Goal: Understand process/instructions: Learn about a topic

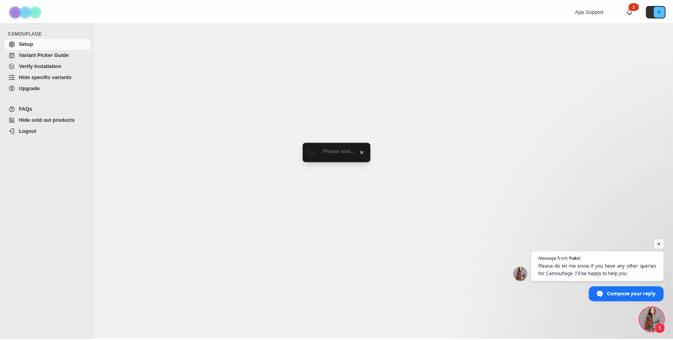
scroll to position [224, 0]
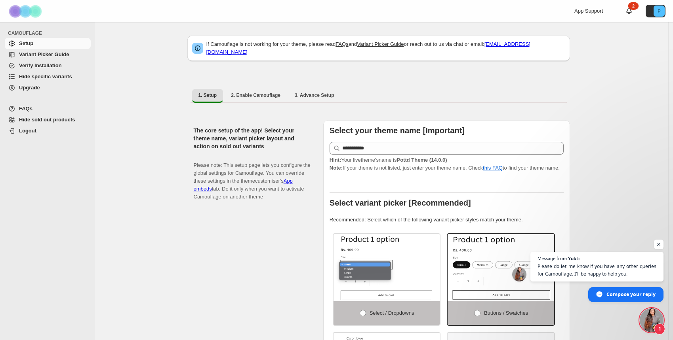
click at [654, 243] on span "Open chat" at bounding box center [659, 245] width 10 height 10
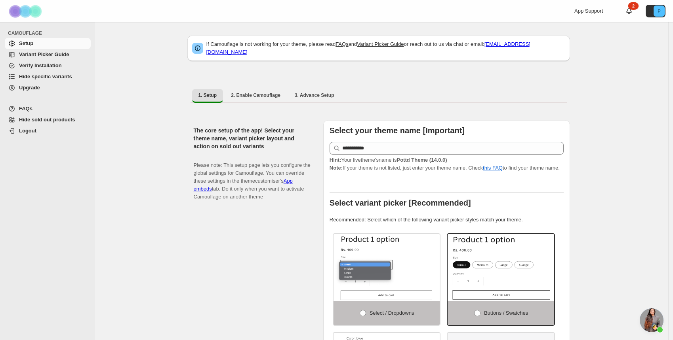
click at [56, 55] on span "Variant Picker Guide" at bounding box center [44, 54] width 50 height 6
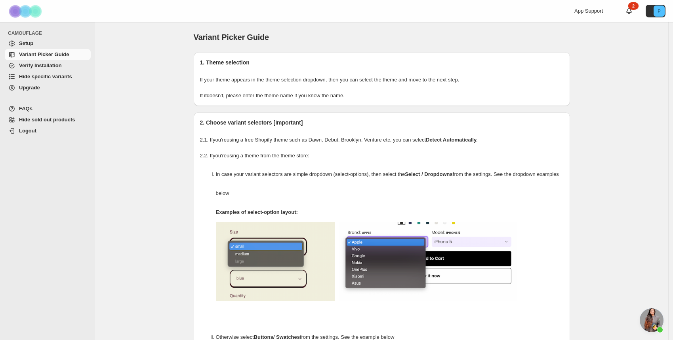
click at [48, 45] on span "Setup" at bounding box center [54, 44] width 70 height 8
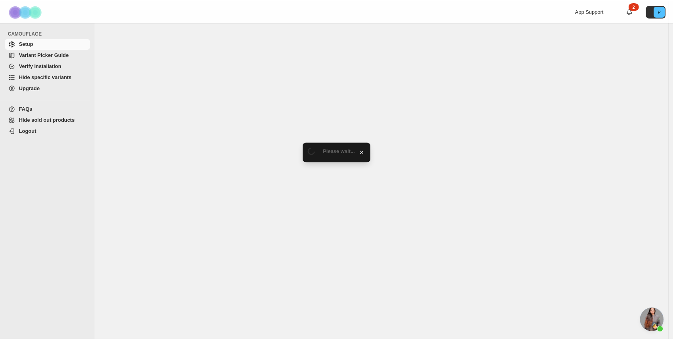
scroll to position [224, 0]
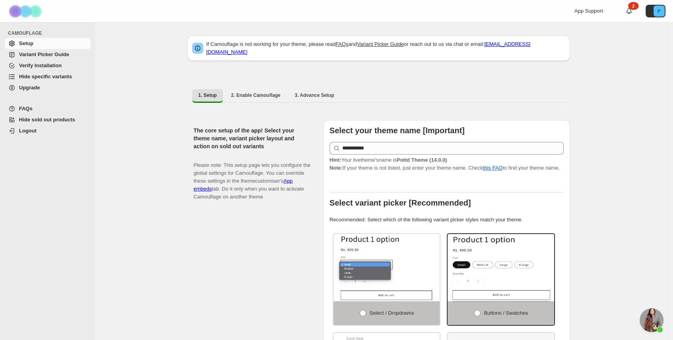
click at [39, 55] on span "Variant Picker Guide" at bounding box center [44, 54] width 50 height 6
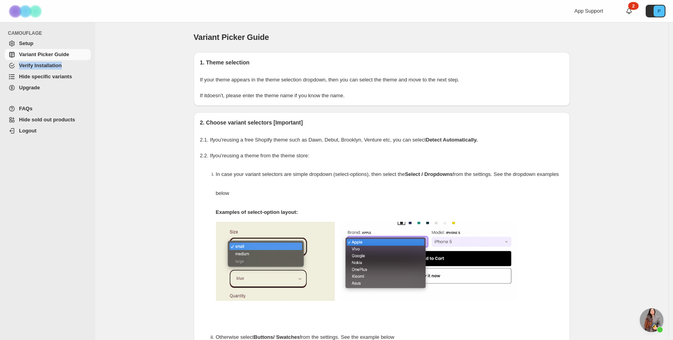
scroll to position [224, 0]
click at [39, 68] on span "Verify Installation" at bounding box center [40, 66] width 43 height 6
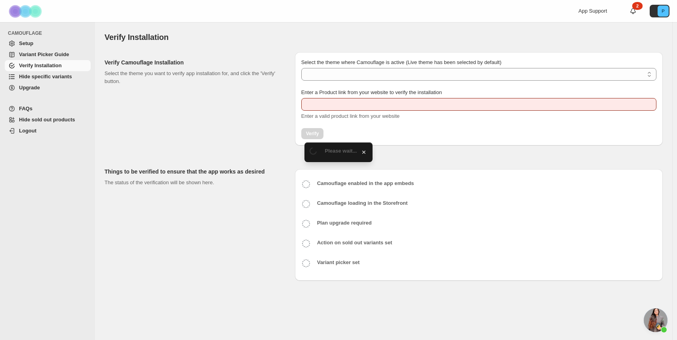
scroll to position [224, 0]
type input "**********"
select select "**********"
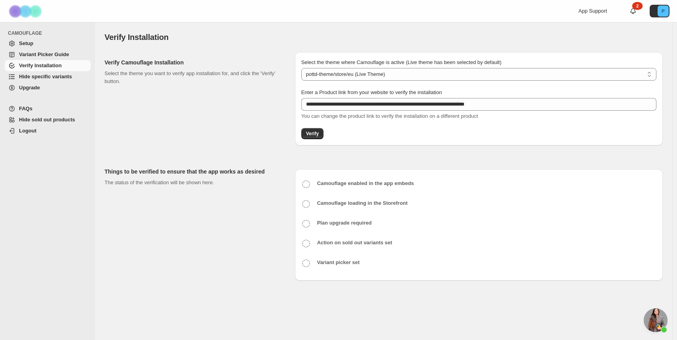
click at [48, 78] on span "Hide specific variants" at bounding box center [45, 77] width 53 height 6
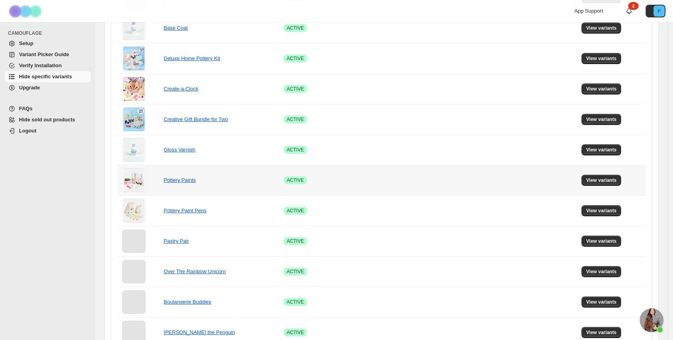
scroll to position [472, 0]
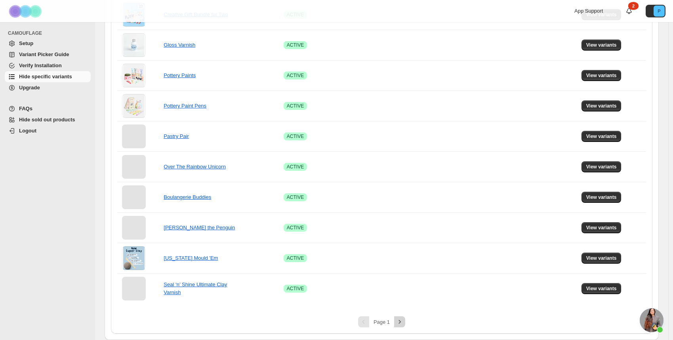
click at [401, 322] on icon "Next" at bounding box center [399, 322] width 8 height 8
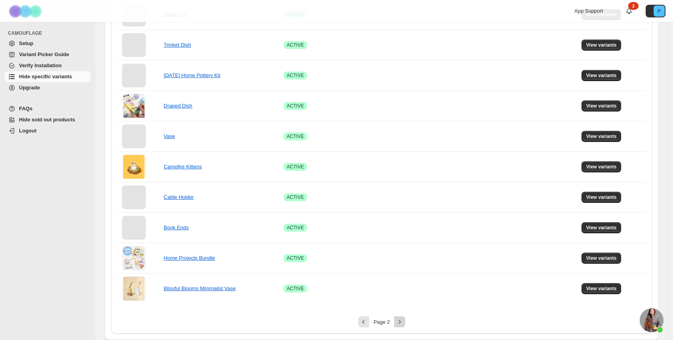
click at [403, 325] on icon "Next" at bounding box center [399, 322] width 8 height 8
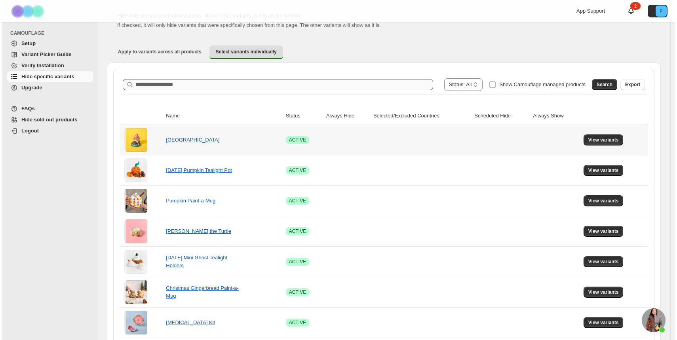
scroll to position [0, 0]
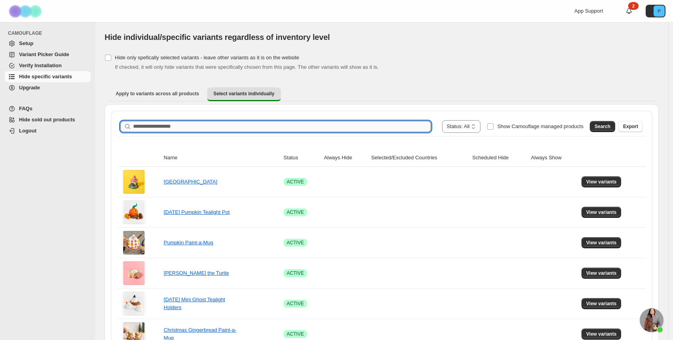
click at [310, 129] on input "Search product name" at bounding box center [282, 126] width 298 height 11
type input "*******"
click at [600, 130] on button "Search" at bounding box center [601, 126] width 25 height 11
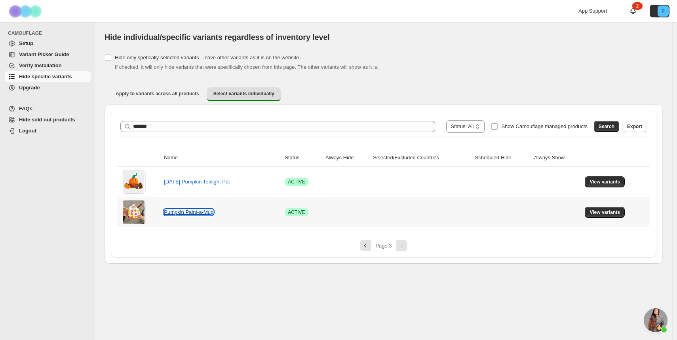
click at [177, 211] on link "Pumpkin Paint-a-Mug" at bounding box center [188, 212] width 49 height 6
